Goal: Information Seeking & Learning: Find specific fact

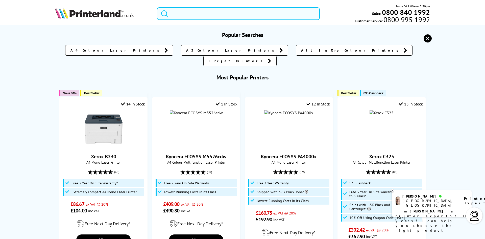
click at [171, 13] on input "search" at bounding box center [238, 13] width 163 height 13
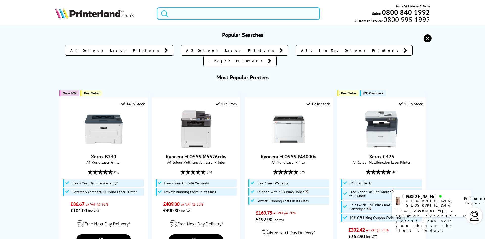
paste input "Epson XP-960"
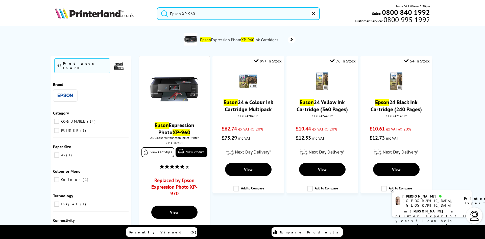
type input "Epson XP-960"
click at [176, 89] on img at bounding box center [174, 89] width 48 height 48
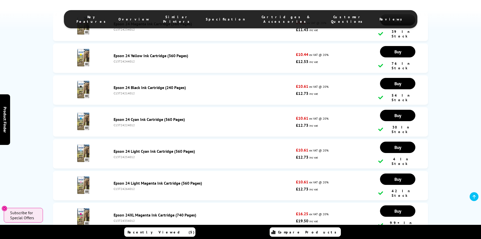
scroll to position [1277, 0]
